Goal: Information Seeking & Learning: Find specific fact

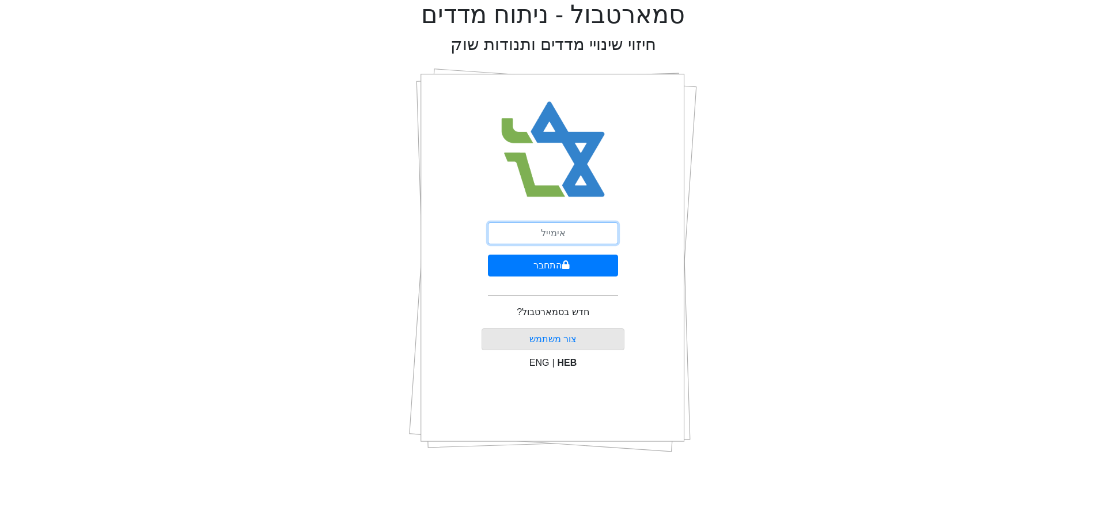
click at [592, 223] on input "email" at bounding box center [553, 233] width 130 height 22
type input "[EMAIL_ADDRESS][DOMAIN_NAME]"
click at [557, 270] on button "התחבר" at bounding box center [553, 266] width 130 height 22
click at [490, 255] on button "התחבר" at bounding box center [553, 266] width 127 height 22
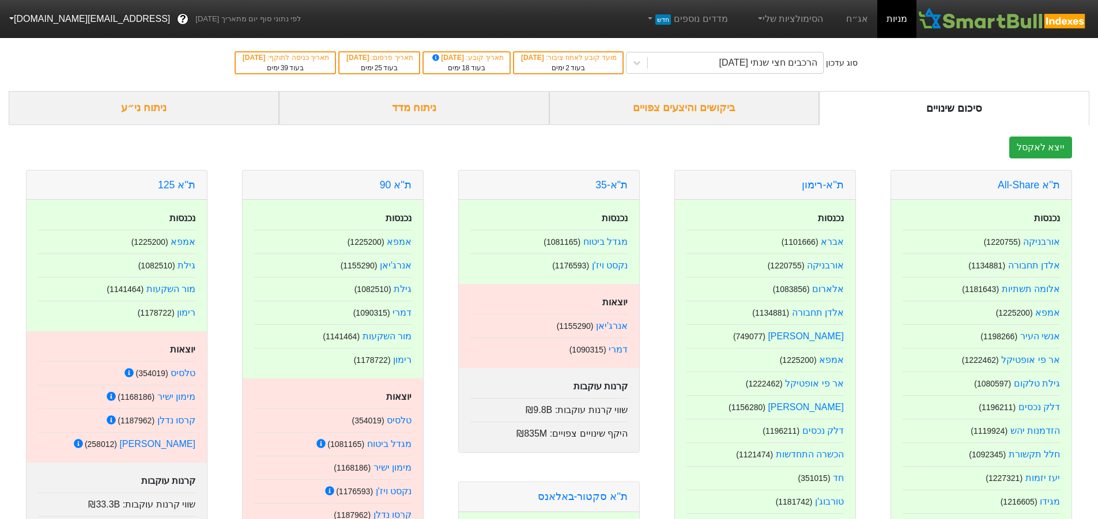
click at [687, 116] on div "ביקושים והיצעים צפויים" at bounding box center [684, 108] width 270 height 34
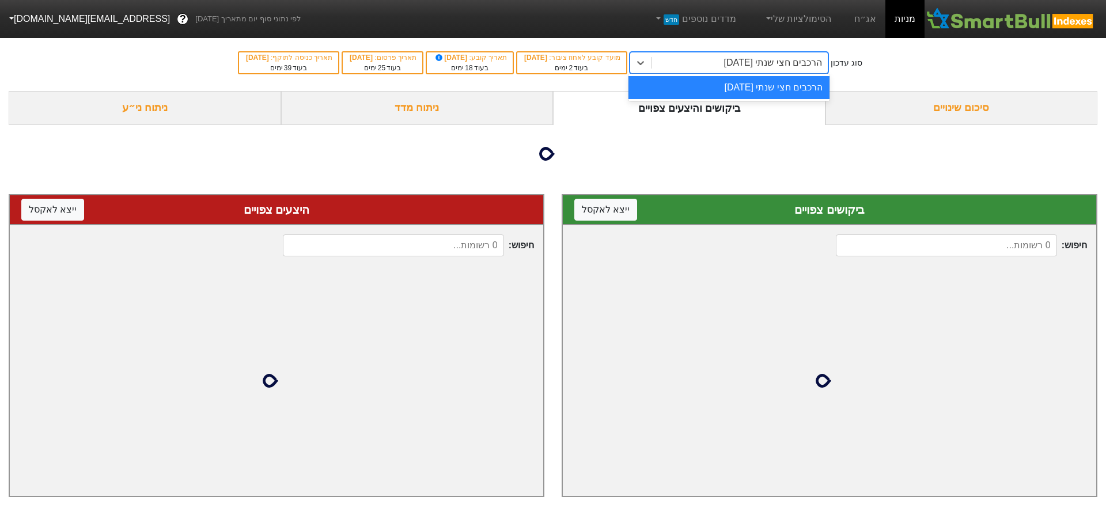
click at [733, 64] on div "הרכבים חצי שנתי [DATE]" at bounding box center [773, 63] width 99 height 14
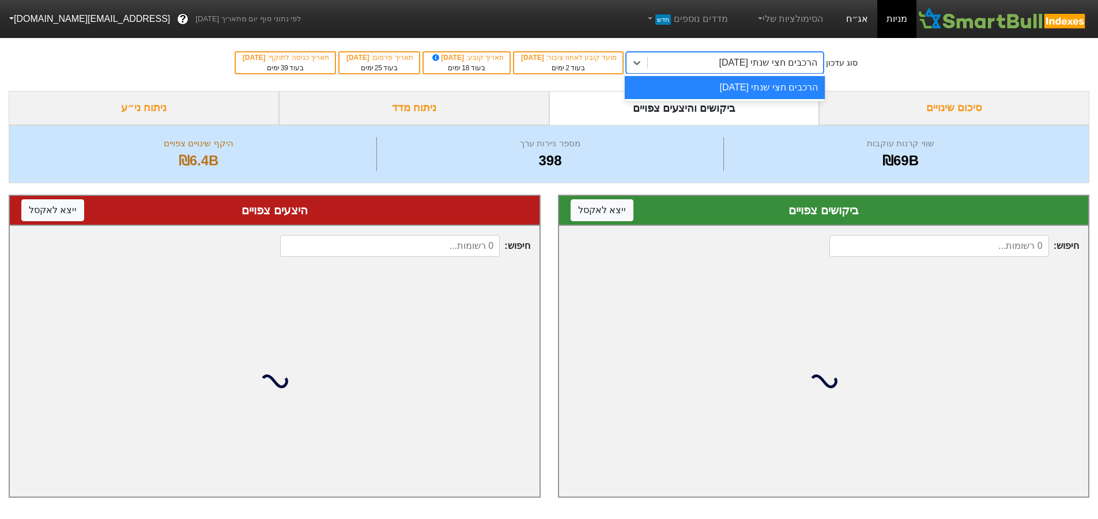
click at [865, 11] on link "אג״ח" at bounding box center [857, 19] width 40 height 38
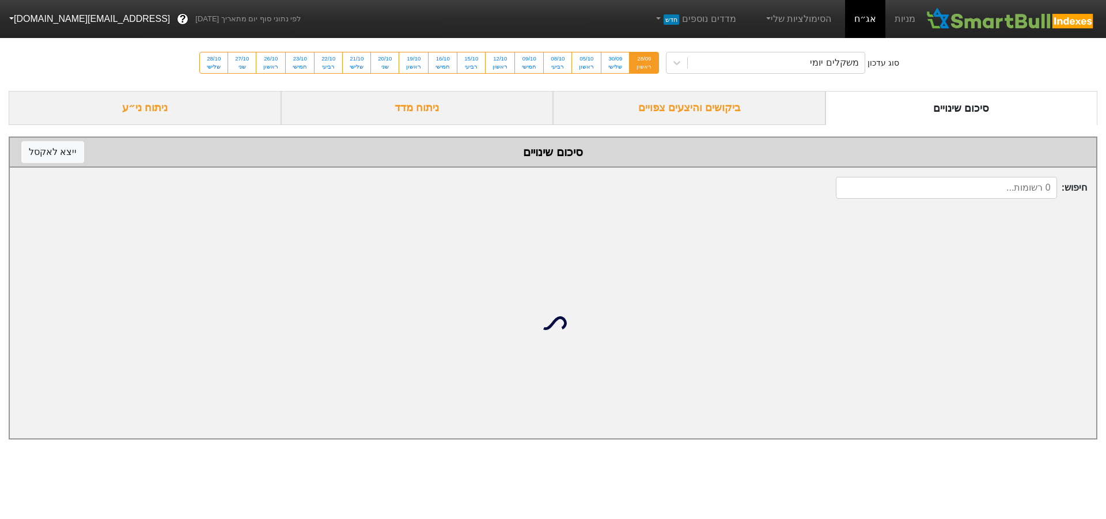
click at [747, 98] on div "ביקושים והיצעים צפויים" at bounding box center [689, 108] width 273 height 34
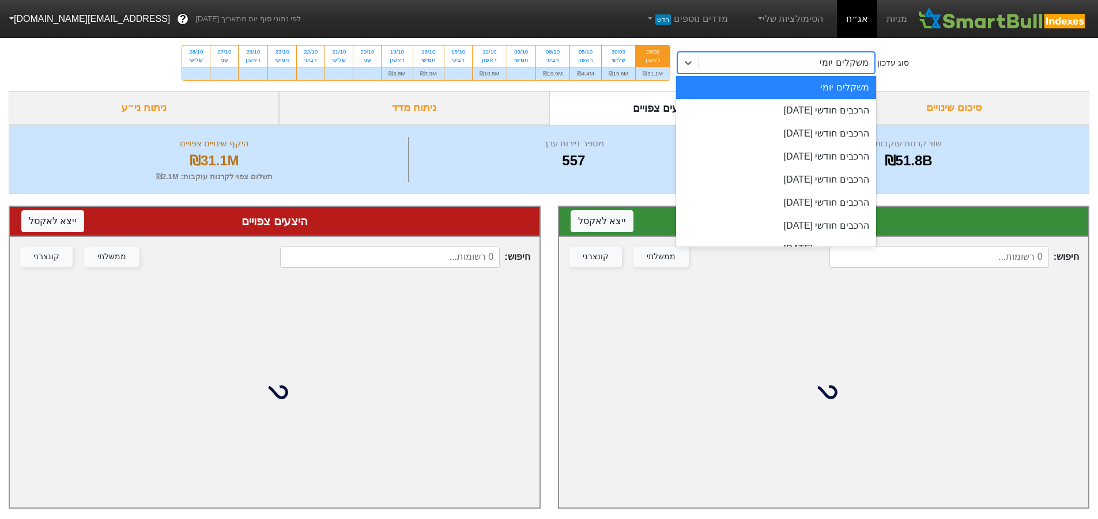
click at [747, 59] on div "משקלים יומי" at bounding box center [786, 62] width 175 height 21
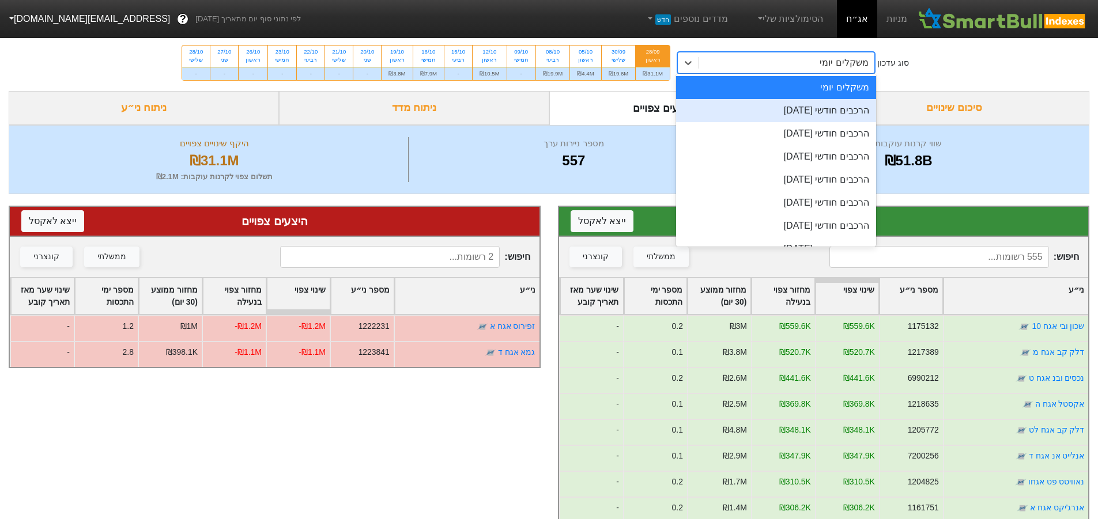
click at [750, 116] on div "הרכבים חודשי [DATE]" at bounding box center [776, 110] width 200 height 23
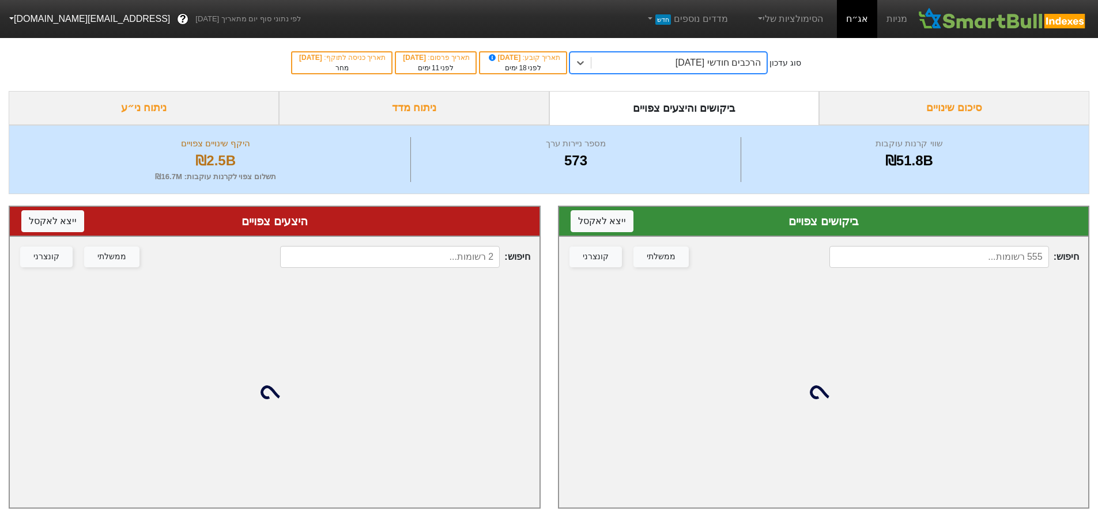
click at [1015, 241] on div "חיפוש : ממשלתי קונצרני" at bounding box center [824, 257] width 530 height 40
click at [1014, 254] on input at bounding box center [939, 257] width 220 height 22
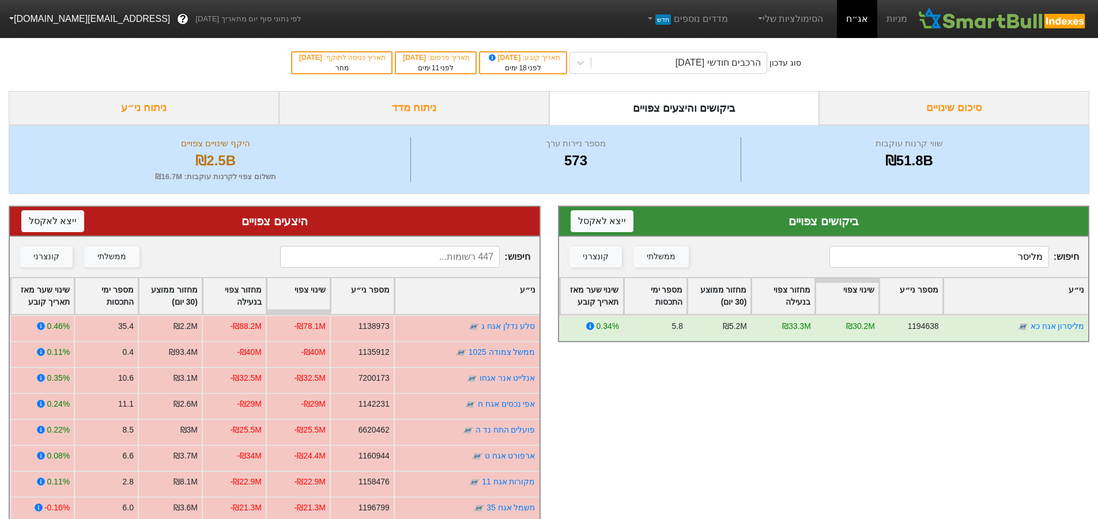
type input "מליסר"
